Goal: Task Accomplishment & Management: Use online tool/utility

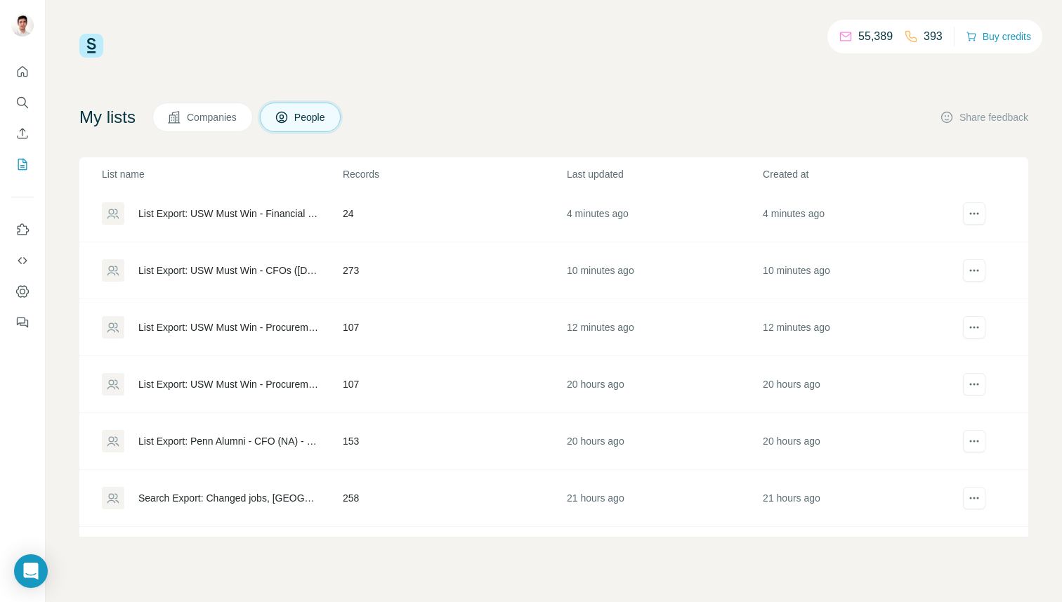
scroll to position [121, 0]
click at [263, 325] on div "List Export: USW Must Win - Procurement Owner ([DATE]) - [DATE] 11:45" at bounding box center [228, 326] width 180 height 14
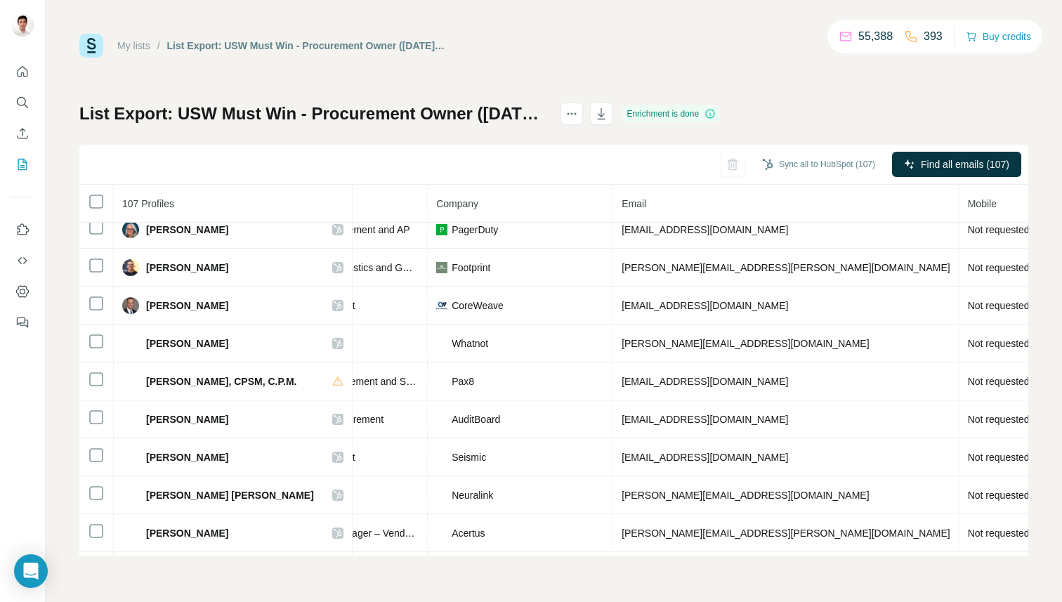
scroll to position [1184, 276]
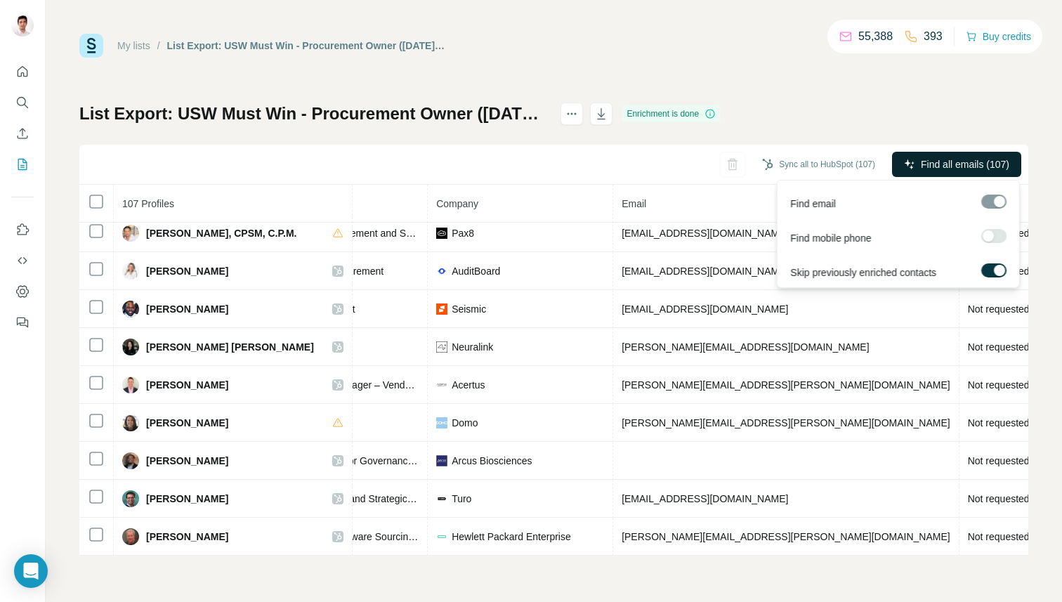
click at [950, 165] on span "Find all emails (107)" at bounding box center [964, 164] width 88 height 14
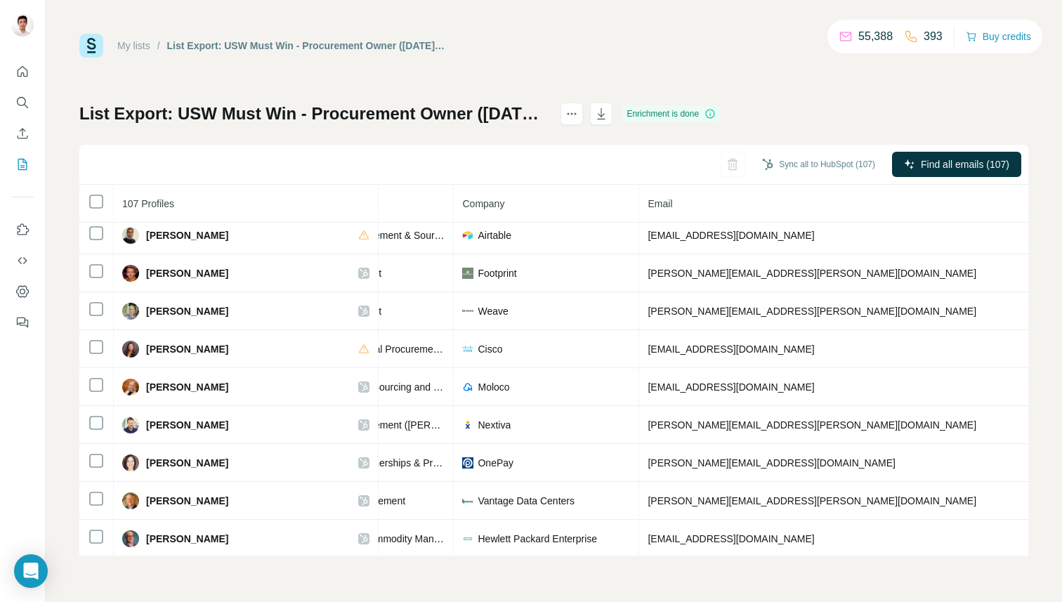
scroll to position [0, 276]
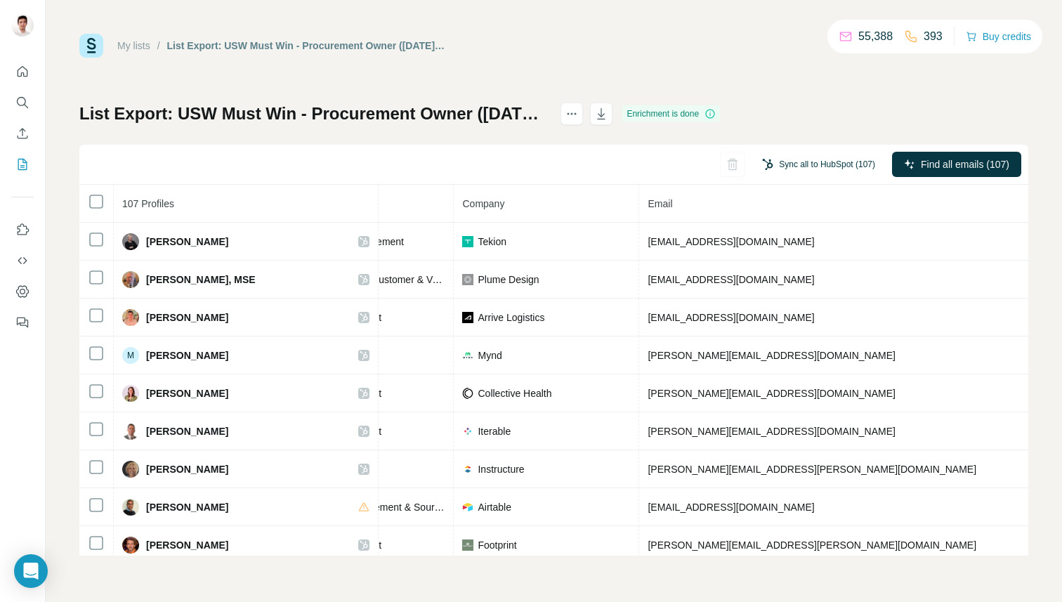
click at [802, 164] on button "Sync all to HubSpot (107)" at bounding box center [818, 164] width 133 height 21
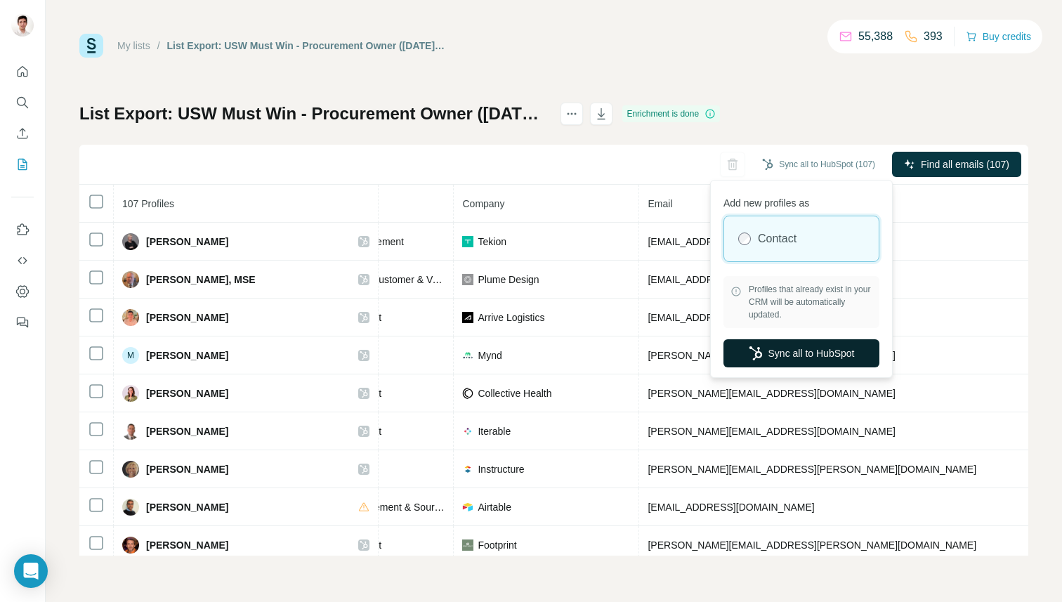
click at [805, 353] on button "Sync all to HubSpot" at bounding box center [801, 353] width 156 height 28
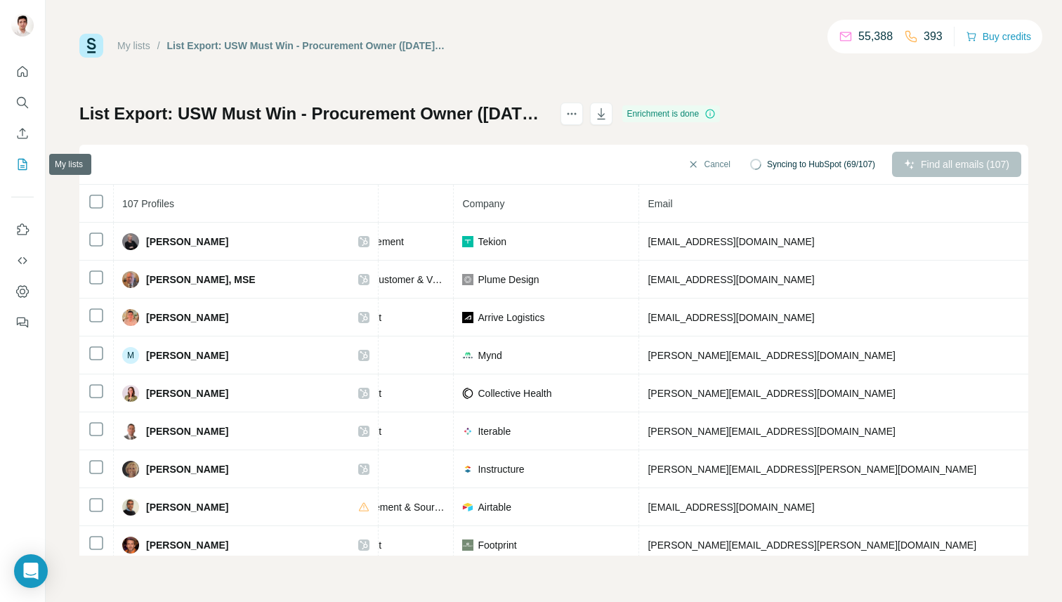
drag, startPoint x: 17, startPoint y: 131, endPoint x: 22, endPoint y: 162, distance: 32.0
click at [22, 162] on nav at bounding box center [22, 118] width 22 height 118
click at [22, 162] on icon "My lists" at bounding box center [22, 164] width 14 height 14
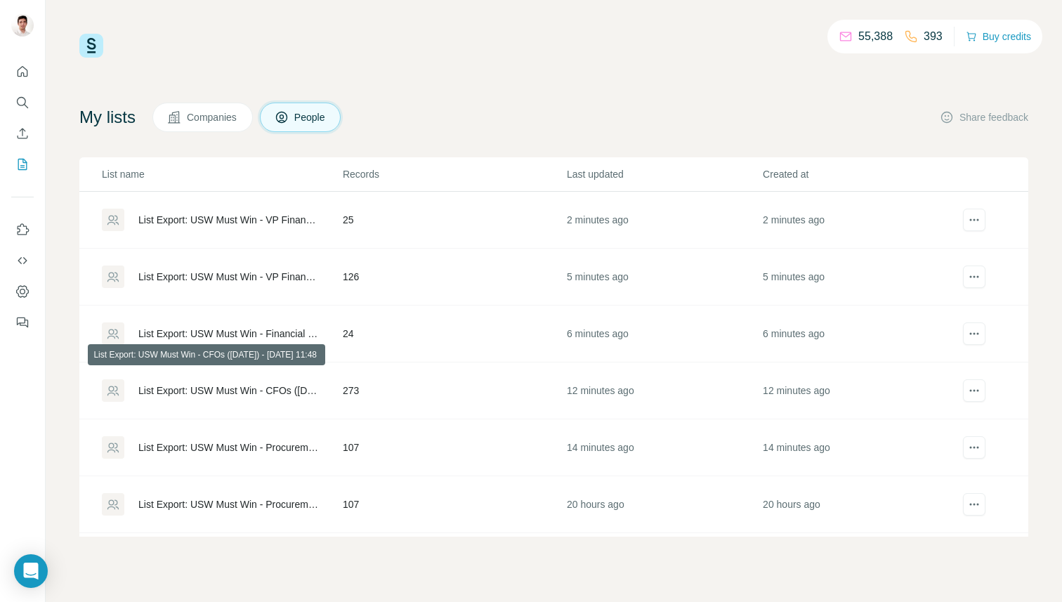
click at [232, 390] on div "List Export: USW Must Win - CFOs ([DATE]) - [DATE] 11:48" at bounding box center [228, 390] width 180 height 14
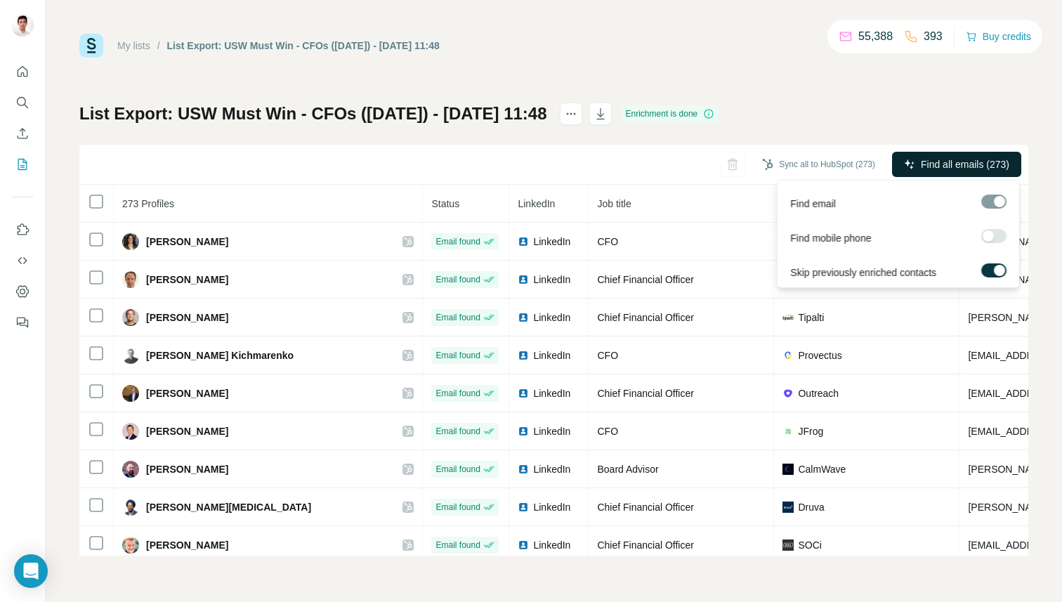
click at [946, 162] on span "Find all emails (273)" at bounding box center [964, 164] width 88 height 14
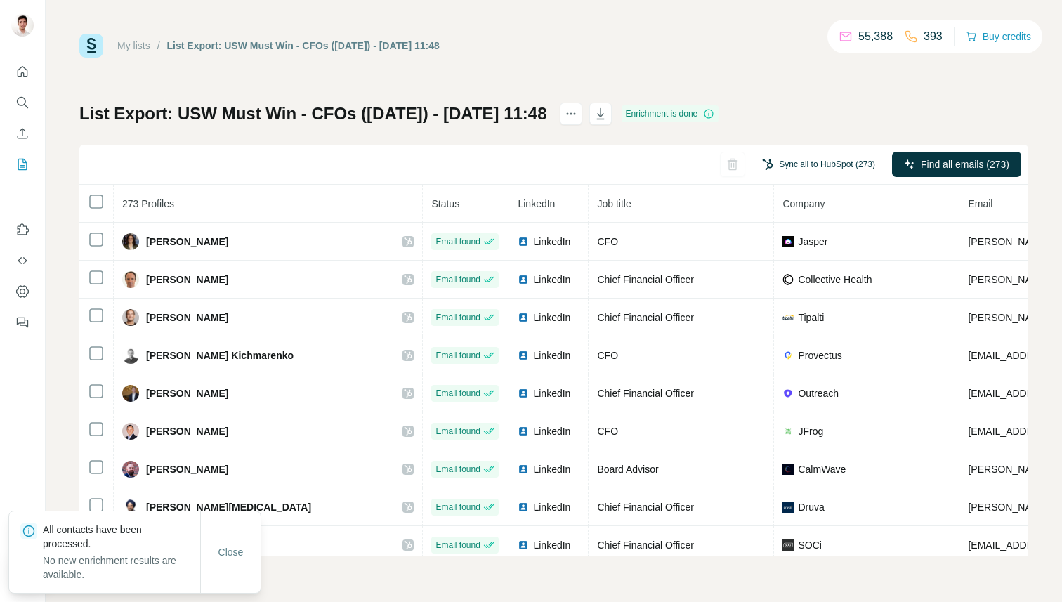
click at [839, 160] on button "Sync all to HubSpot (273)" at bounding box center [818, 164] width 133 height 21
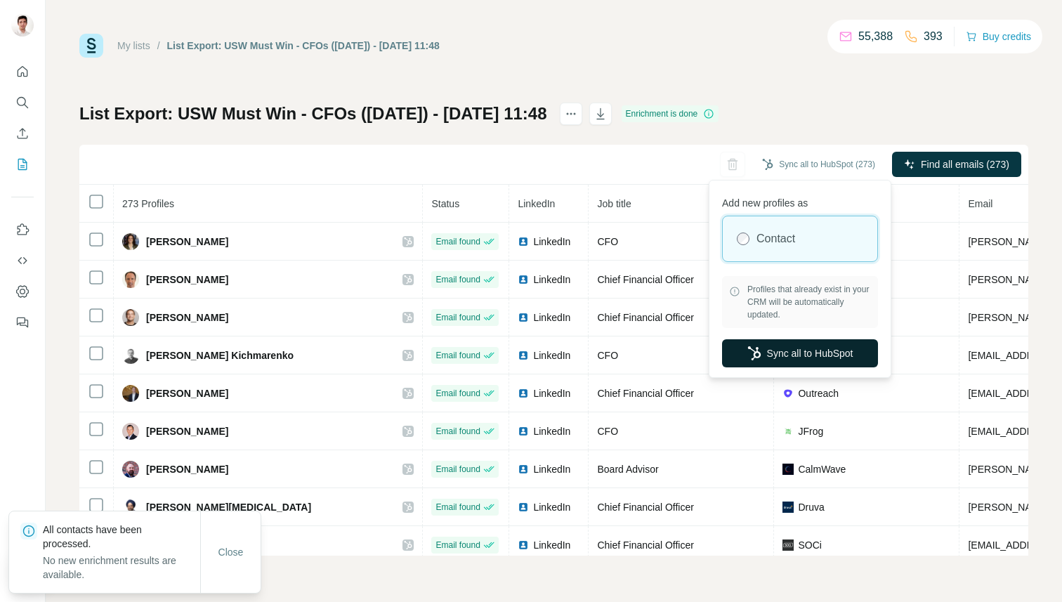
click at [802, 355] on button "Sync all to HubSpot" at bounding box center [800, 353] width 156 height 28
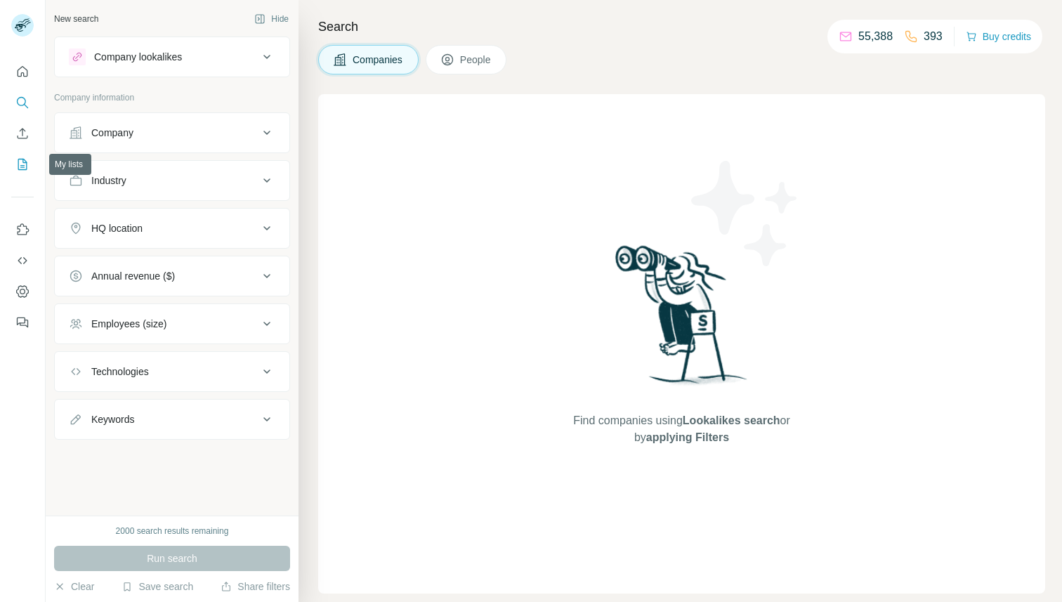
click at [22, 159] on icon "My lists" at bounding box center [22, 164] width 14 height 14
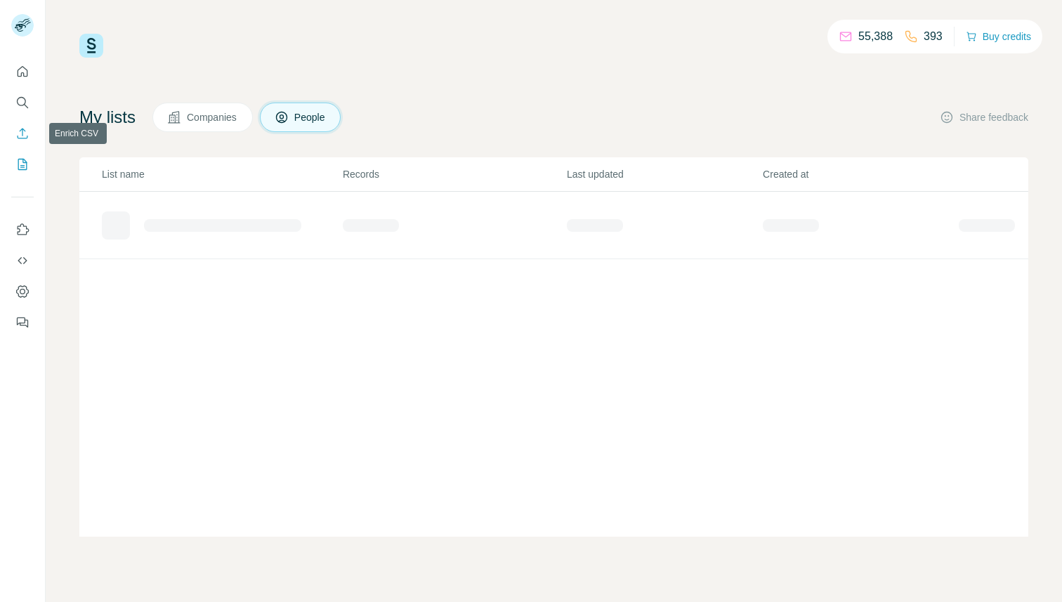
click at [21, 134] on icon "Enrich CSV" at bounding box center [22, 133] width 14 height 14
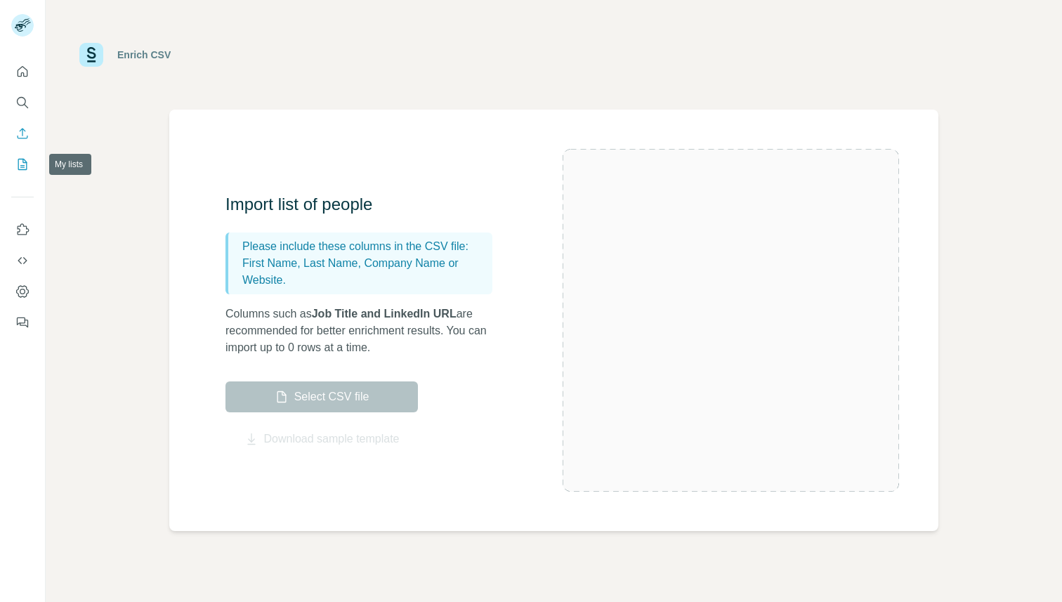
click at [29, 170] on button "My lists" at bounding box center [22, 164] width 22 height 25
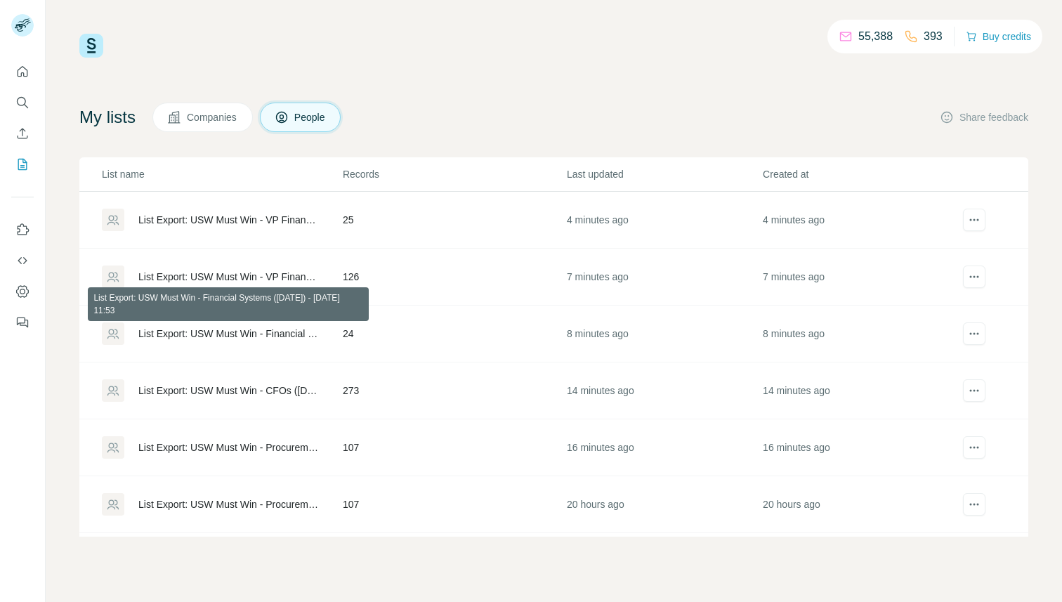
click at [272, 334] on div "List Export: USW Must Win - Financial Systems ([DATE]) - [DATE] 11:53" at bounding box center [228, 333] width 180 height 14
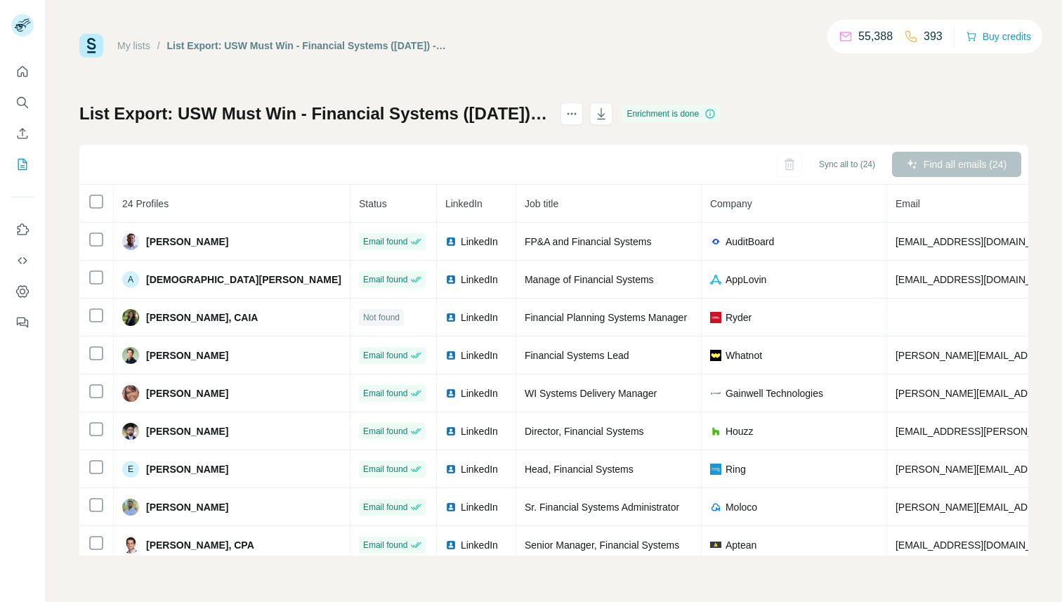
click at [928, 174] on div "Find all emails (24)" at bounding box center [956, 164] width 129 height 25
click at [857, 168] on span "Sync all to (24)" at bounding box center [847, 164] width 56 height 13
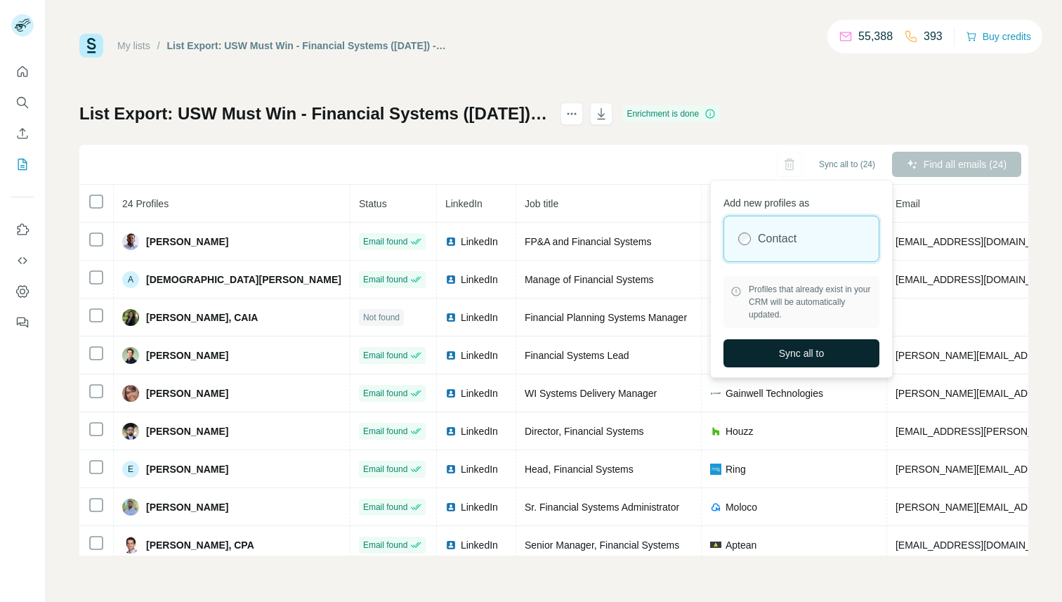
click at [805, 355] on span "Sync all to" at bounding box center [802, 353] width 46 height 14
